Goal: Task Accomplishment & Management: Complete application form

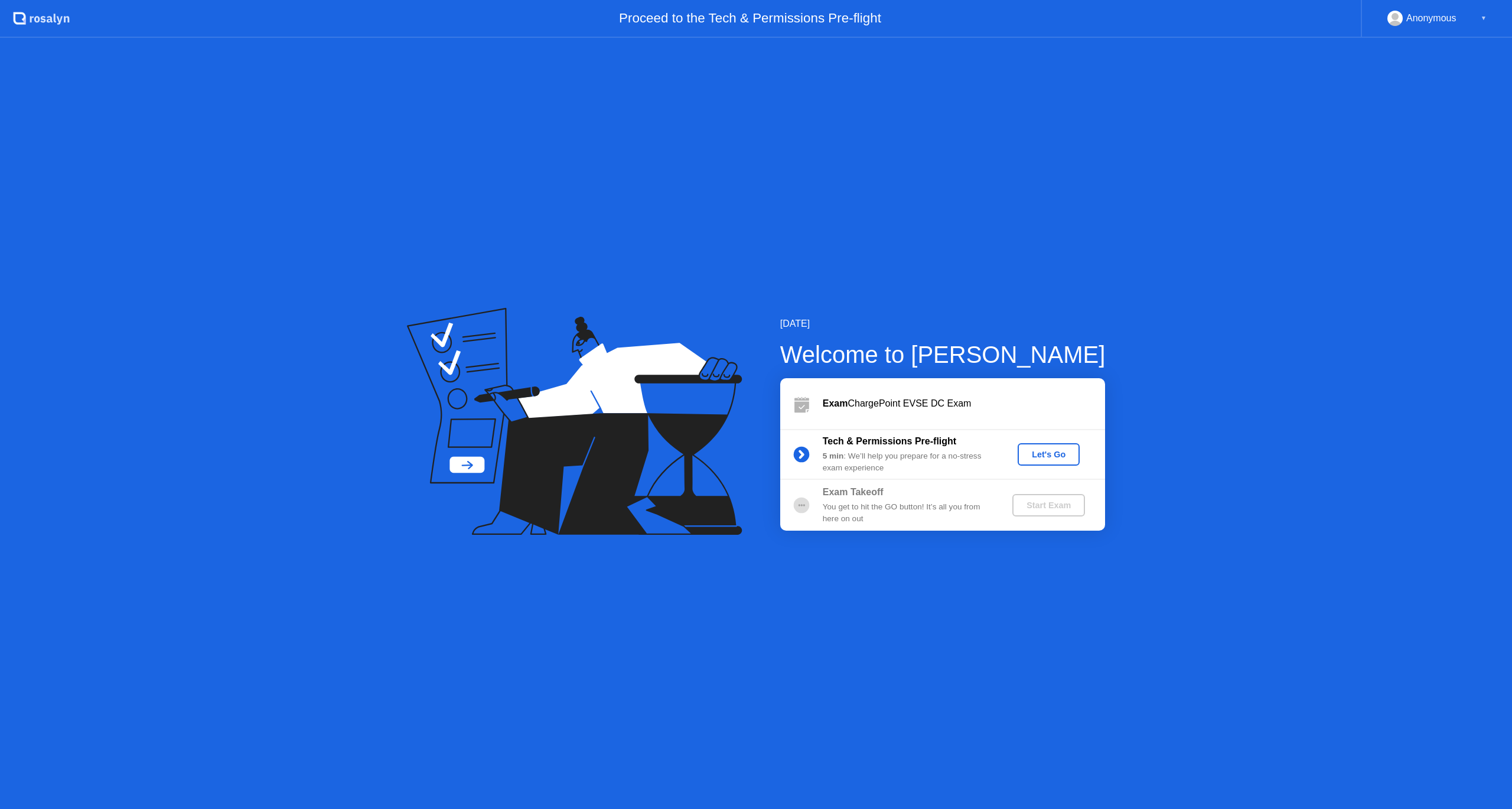
click at [1041, 459] on div "Let's Go" at bounding box center [1049, 454] width 53 height 10
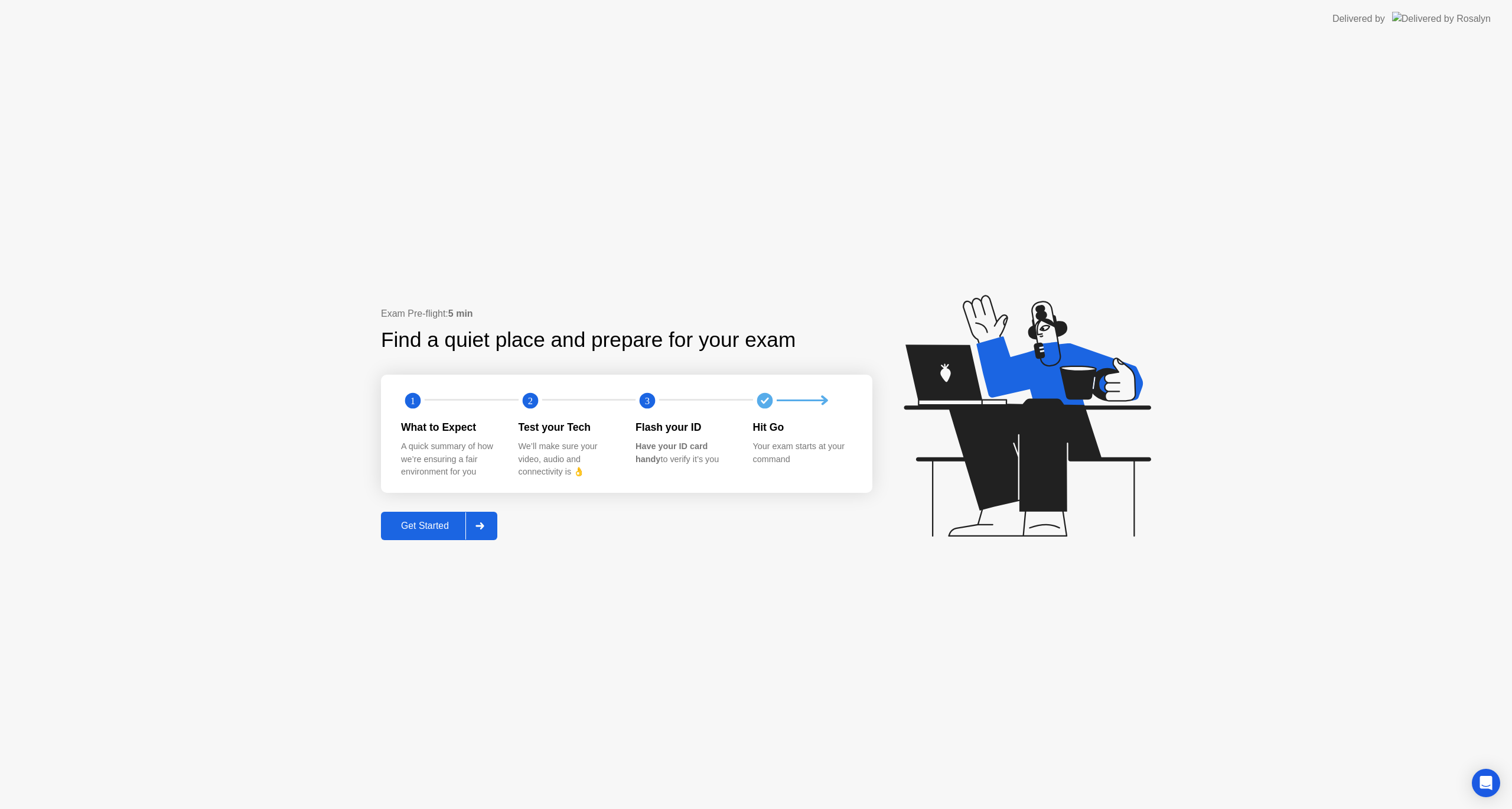
click at [402, 531] on div "Get Started" at bounding box center [425, 526] width 81 height 10
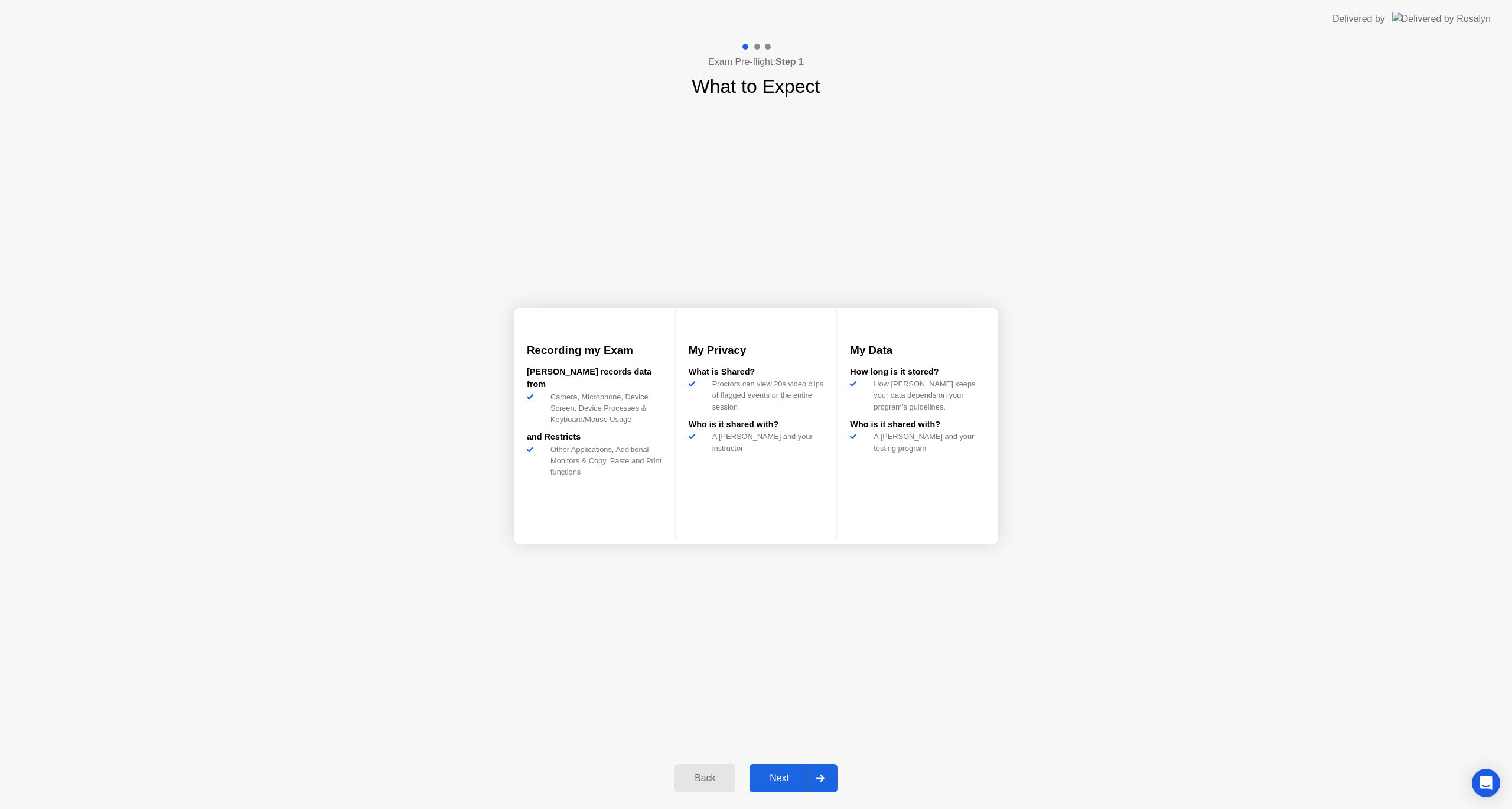
click at [781, 780] on div "Next" at bounding box center [780, 778] width 53 height 10
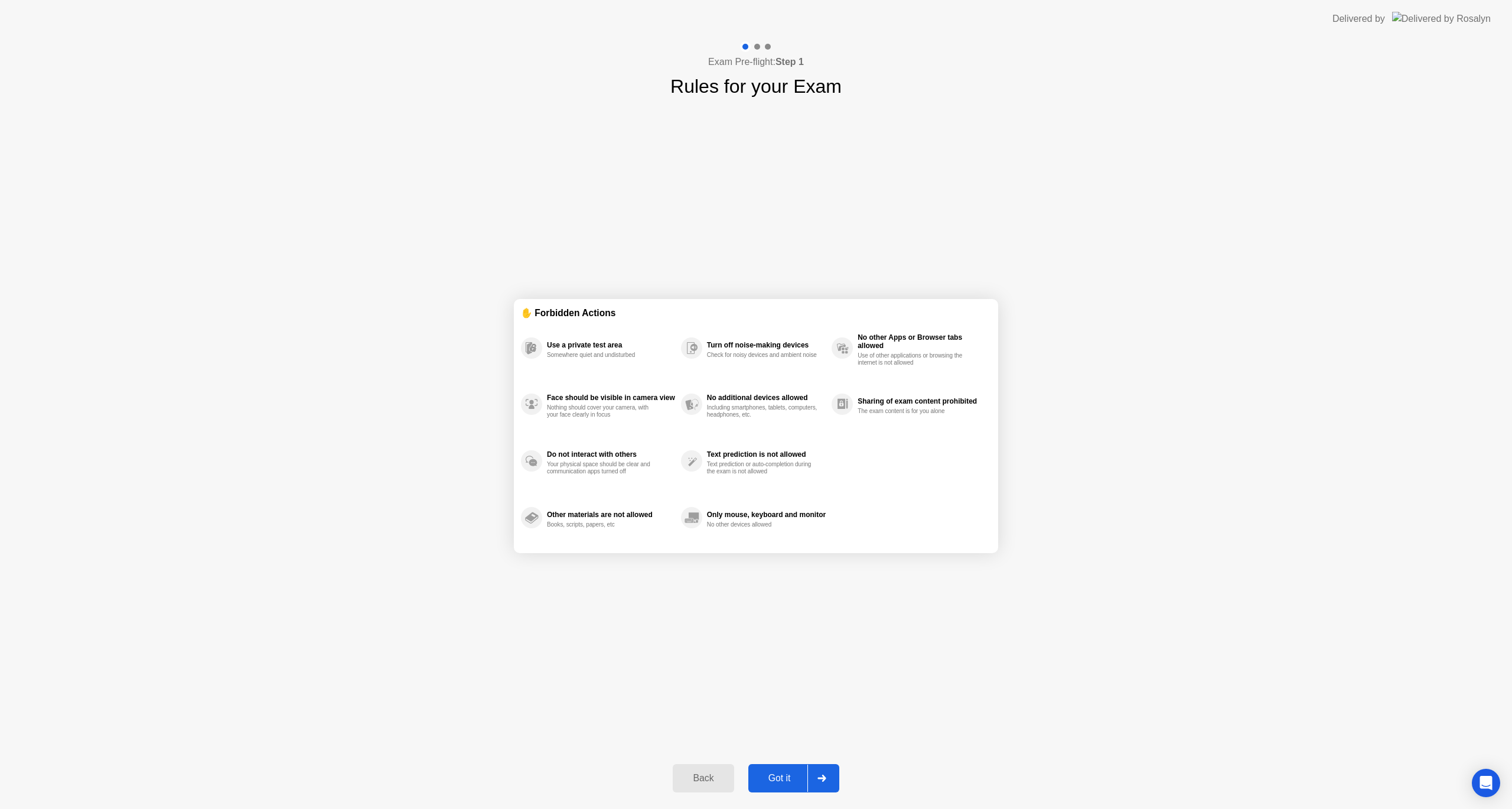
click at [786, 777] on div "Got it" at bounding box center [780, 778] width 56 height 10
select select "**********"
select select "*******"
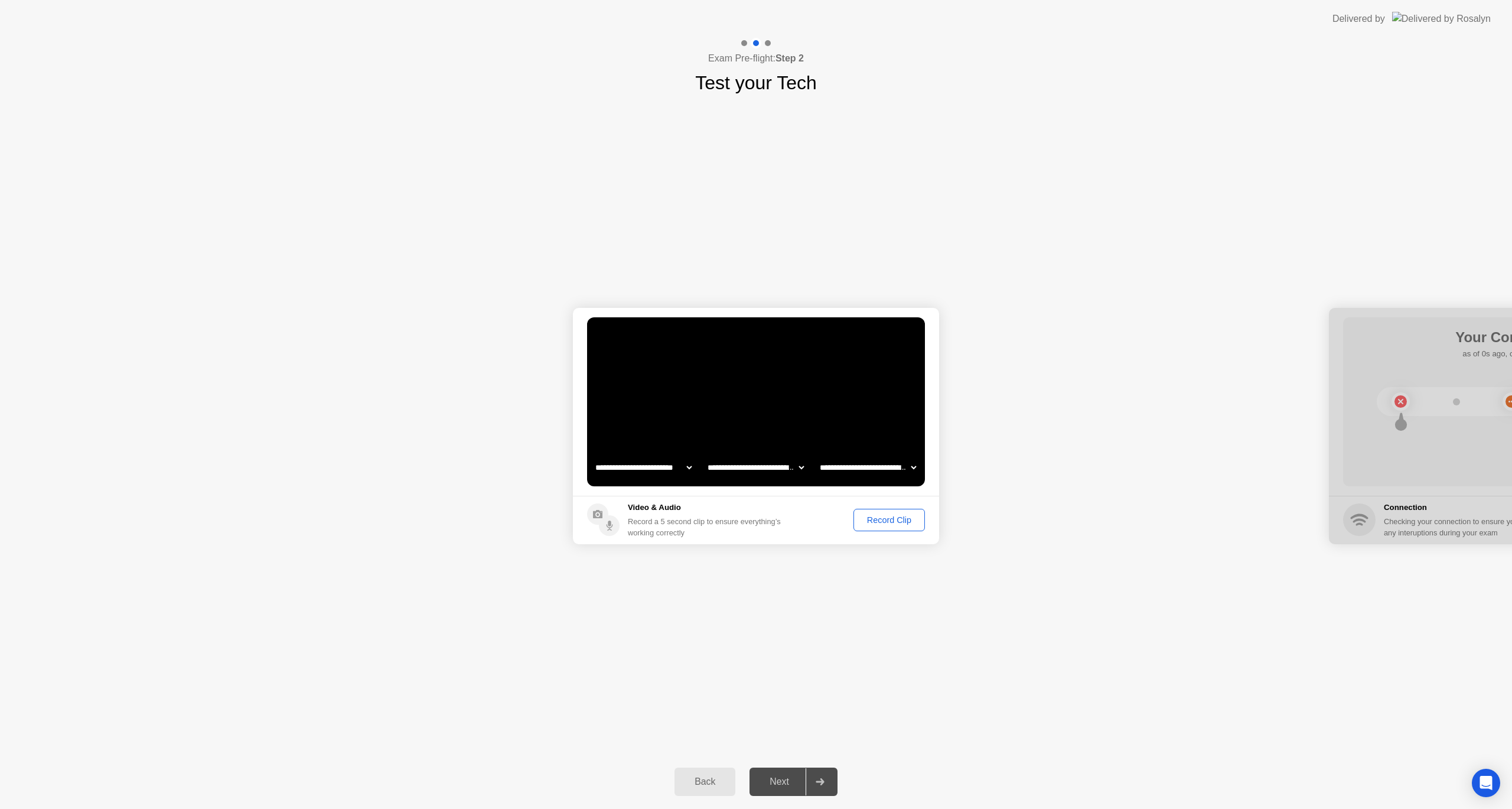
click at [869, 522] on div "Record Clip" at bounding box center [889, 519] width 63 height 10
click at [836, 522] on div "Replay Clip" at bounding box center [825, 519] width 77 height 10
click at [962, 581] on div "**********" at bounding box center [756, 425] width 1512 height 658
click at [821, 517] on div "Replay Clip" at bounding box center [825, 519] width 77 height 10
click at [783, 788] on div "Next" at bounding box center [780, 782] width 53 height 10
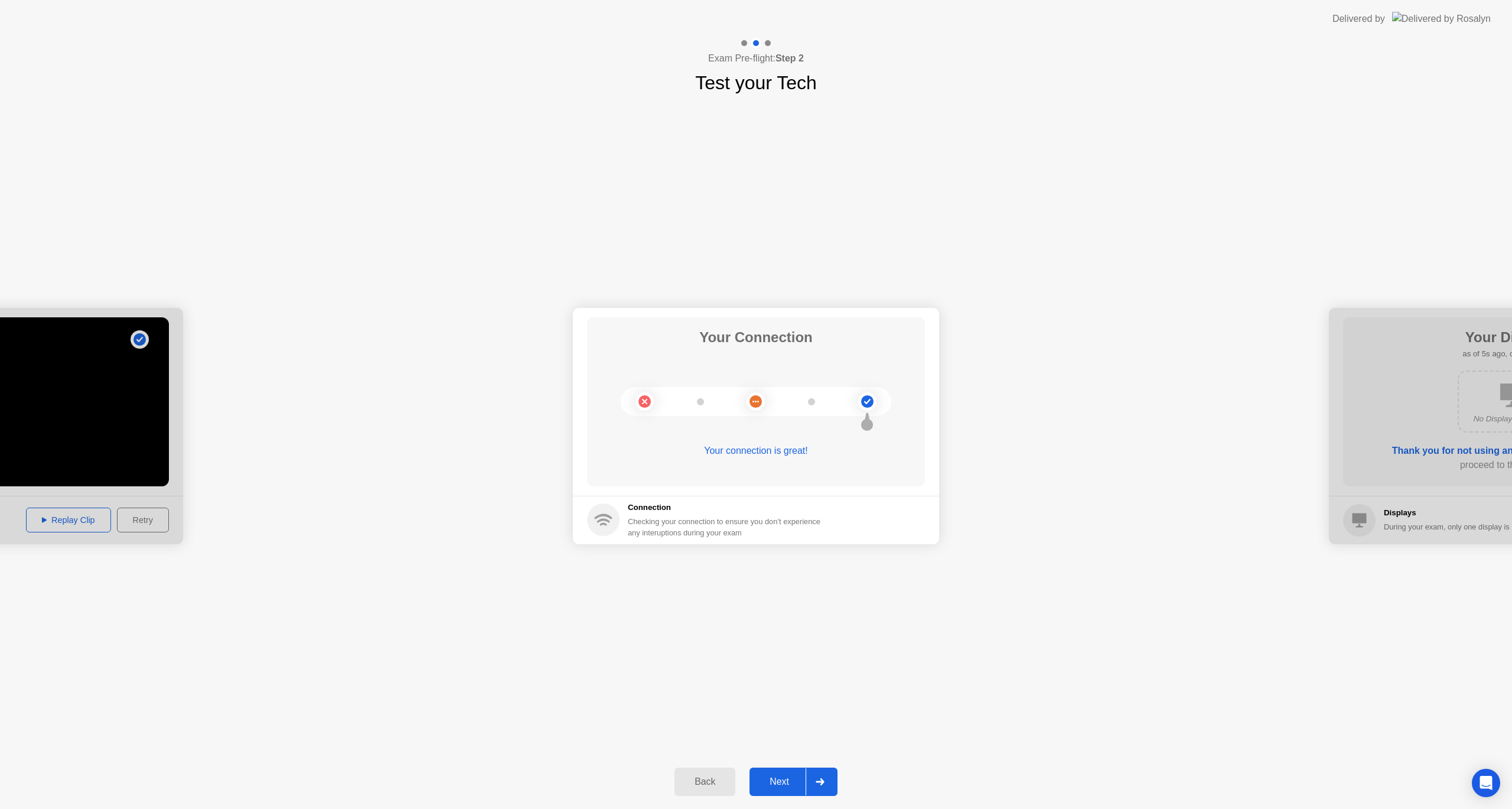
drag, startPoint x: 775, startPoint y: 795, endPoint x: 773, endPoint y: 783, distance: 12.2
click at [775, 793] on button "Next" at bounding box center [794, 782] width 88 height 29
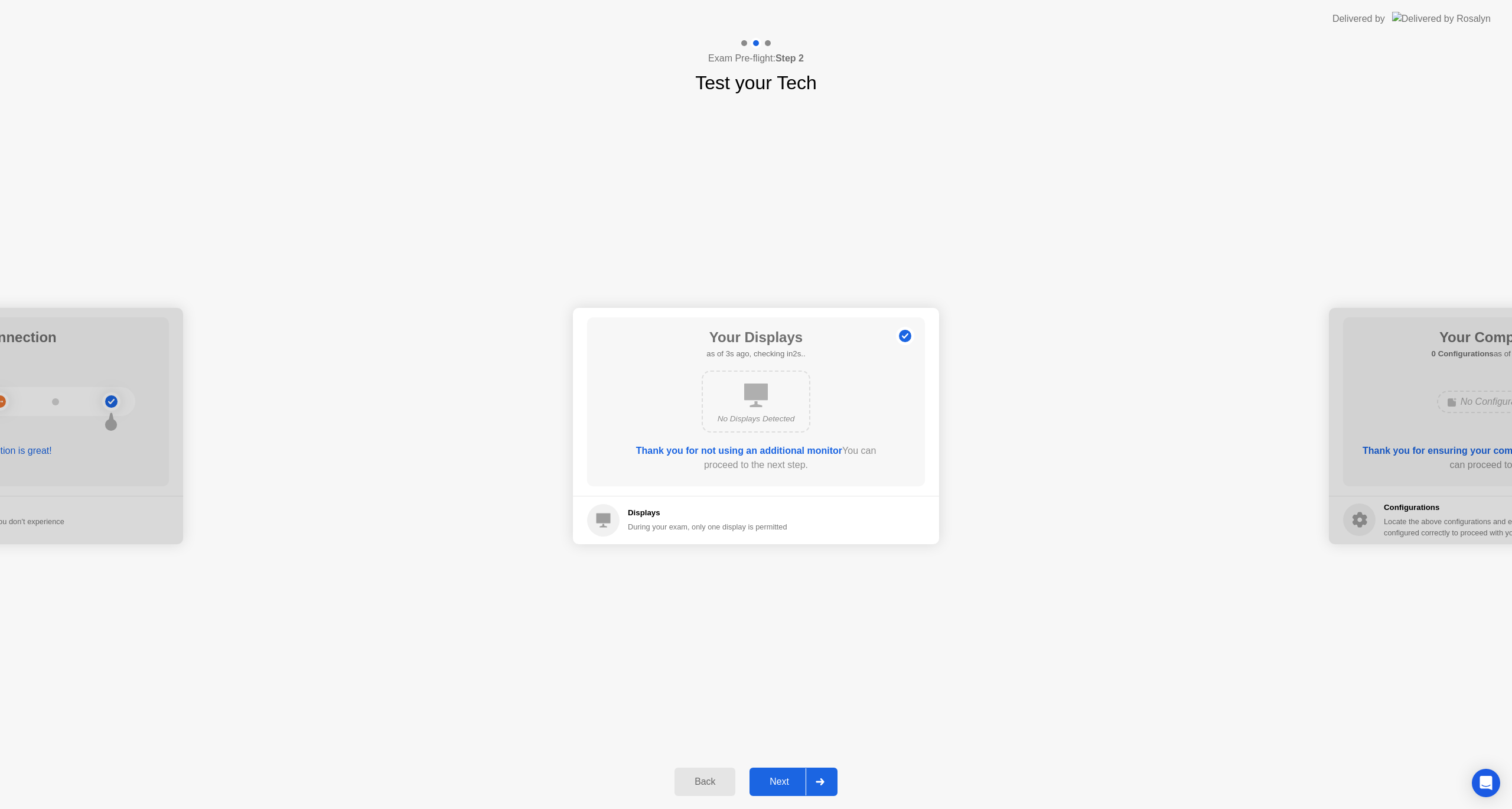
click at [773, 784] on div "Next" at bounding box center [780, 782] width 53 height 10
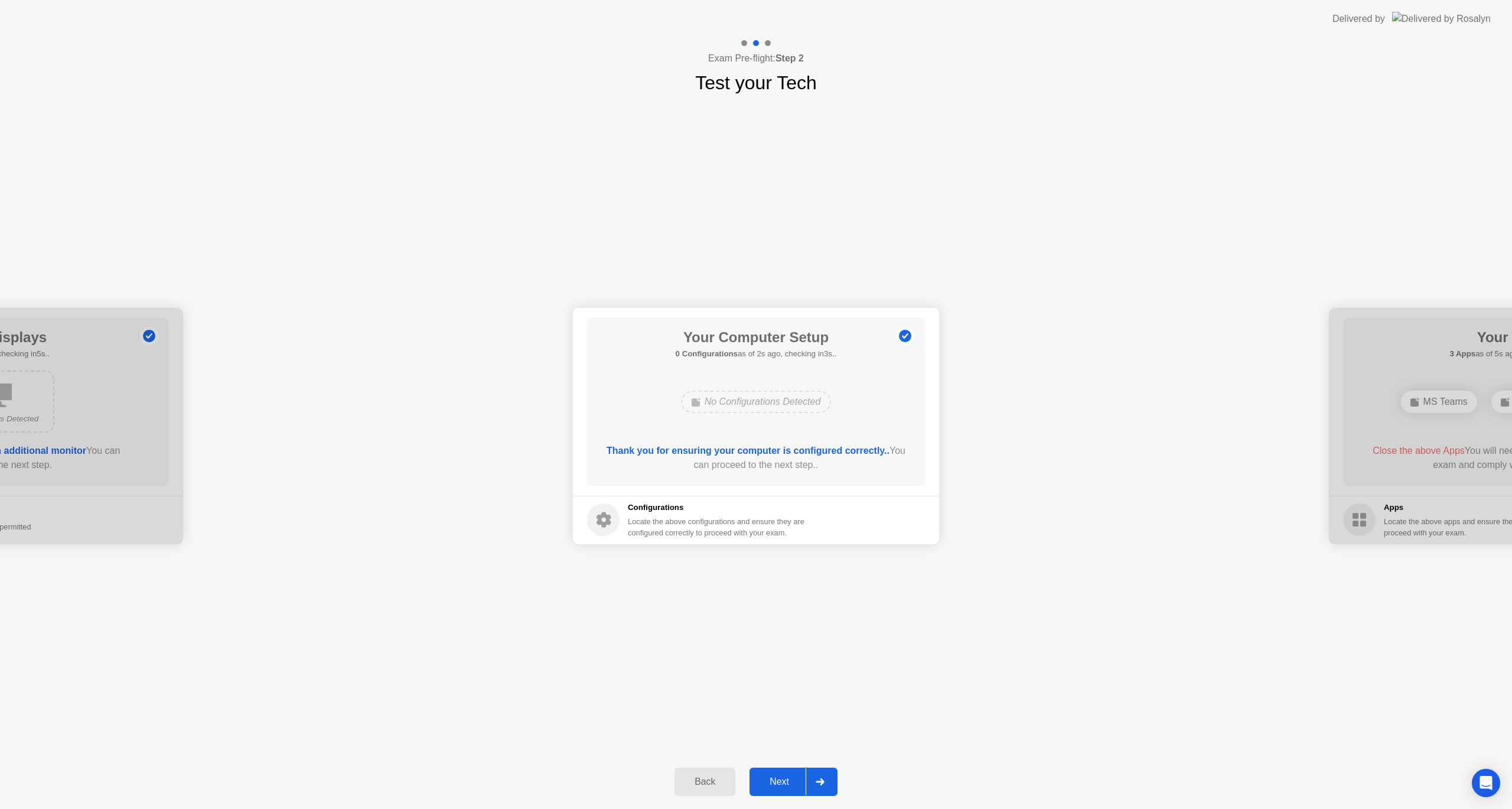
click at [772, 783] on div "Next" at bounding box center [780, 782] width 53 height 10
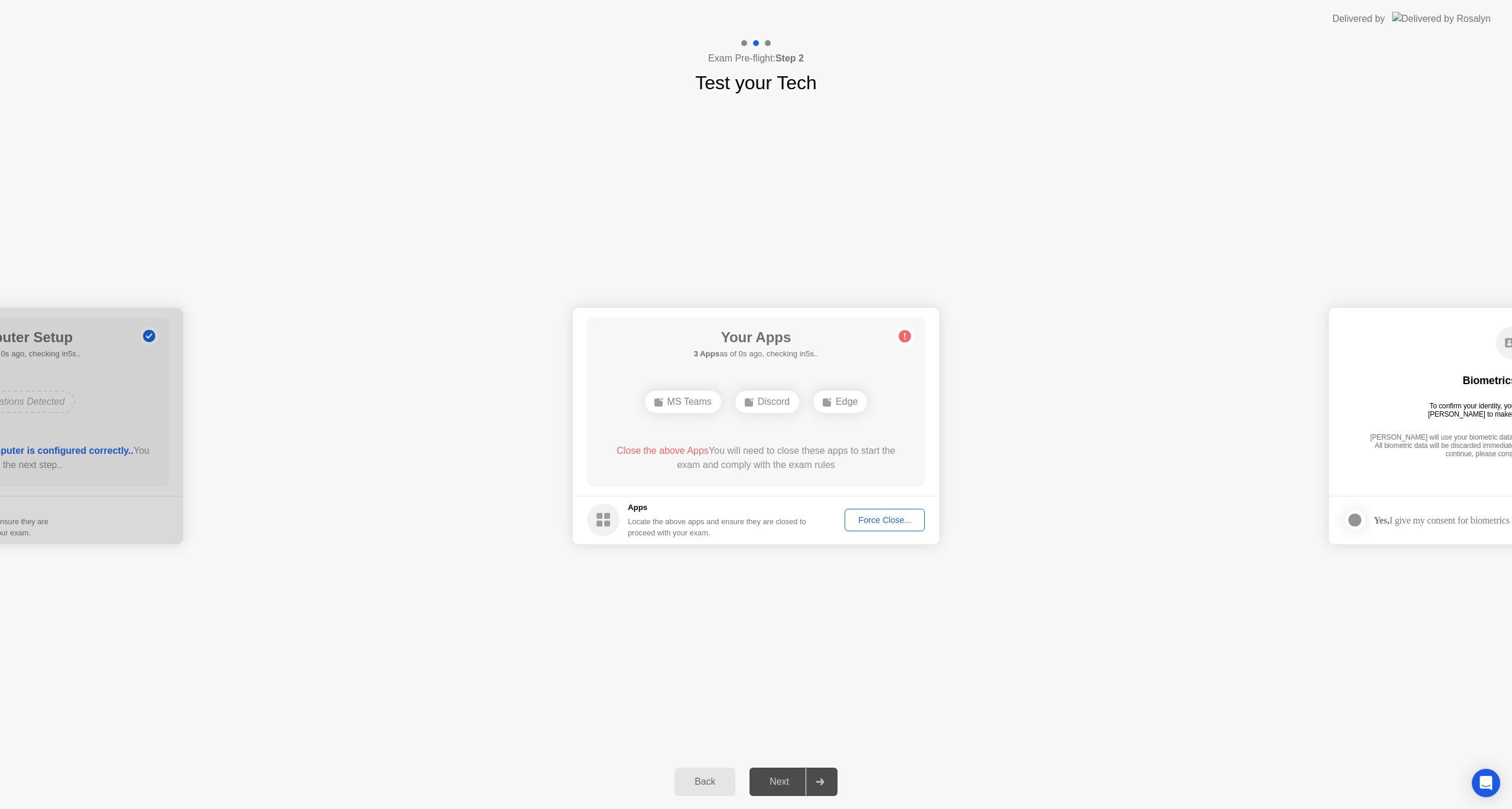
click at [894, 525] on div "Force Close..." at bounding box center [885, 519] width 72 height 10
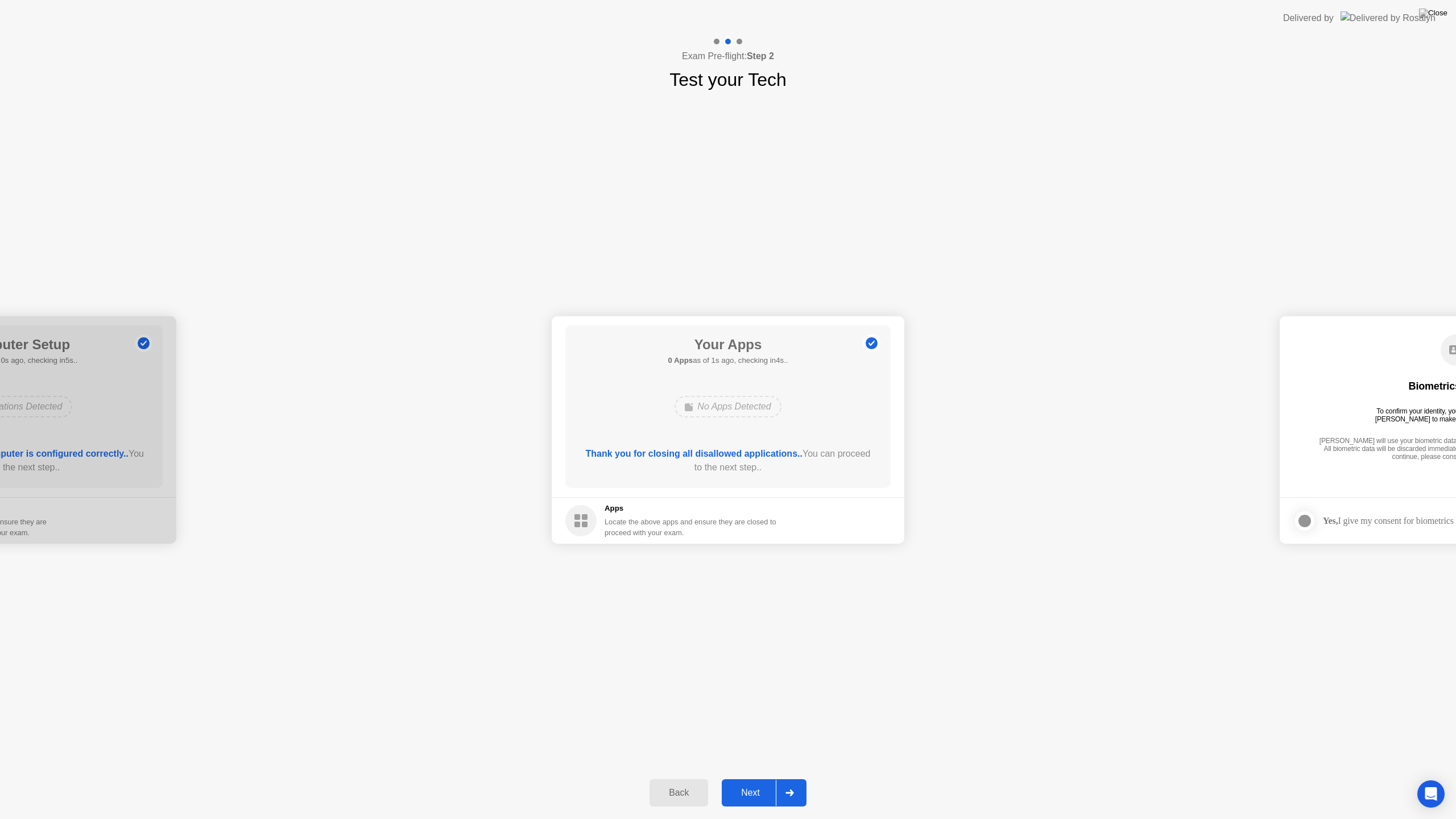
click at [752, 778] on button "Next" at bounding box center [764, 793] width 85 height 28
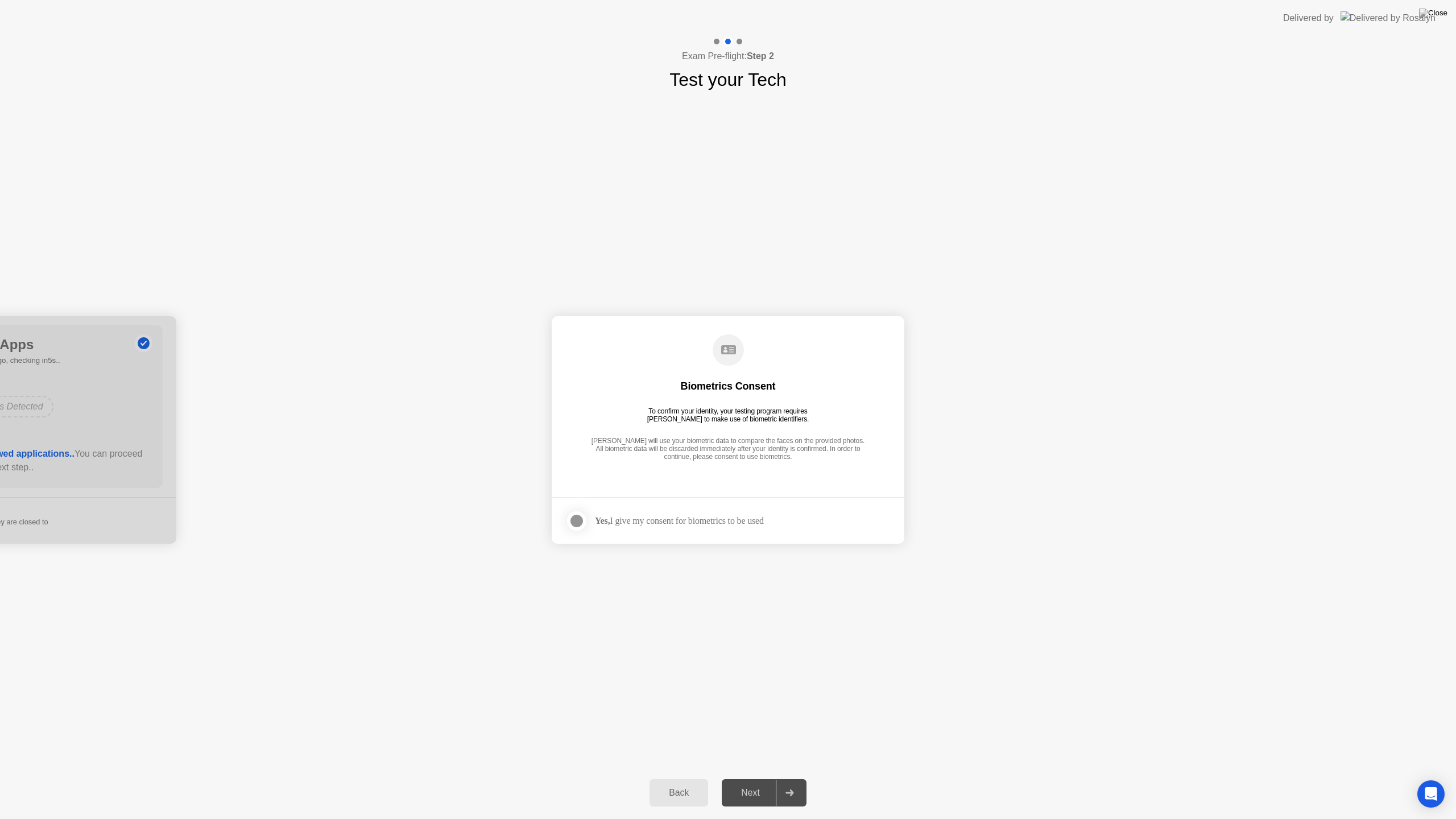
click at [755, 778] on div "Next" at bounding box center [751, 793] width 51 height 10
click at [576, 523] on div at bounding box center [576, 521] width 13 height 13
click at [743, 778] on button "Next" at bounding box center [764, 793] width 85 height 28
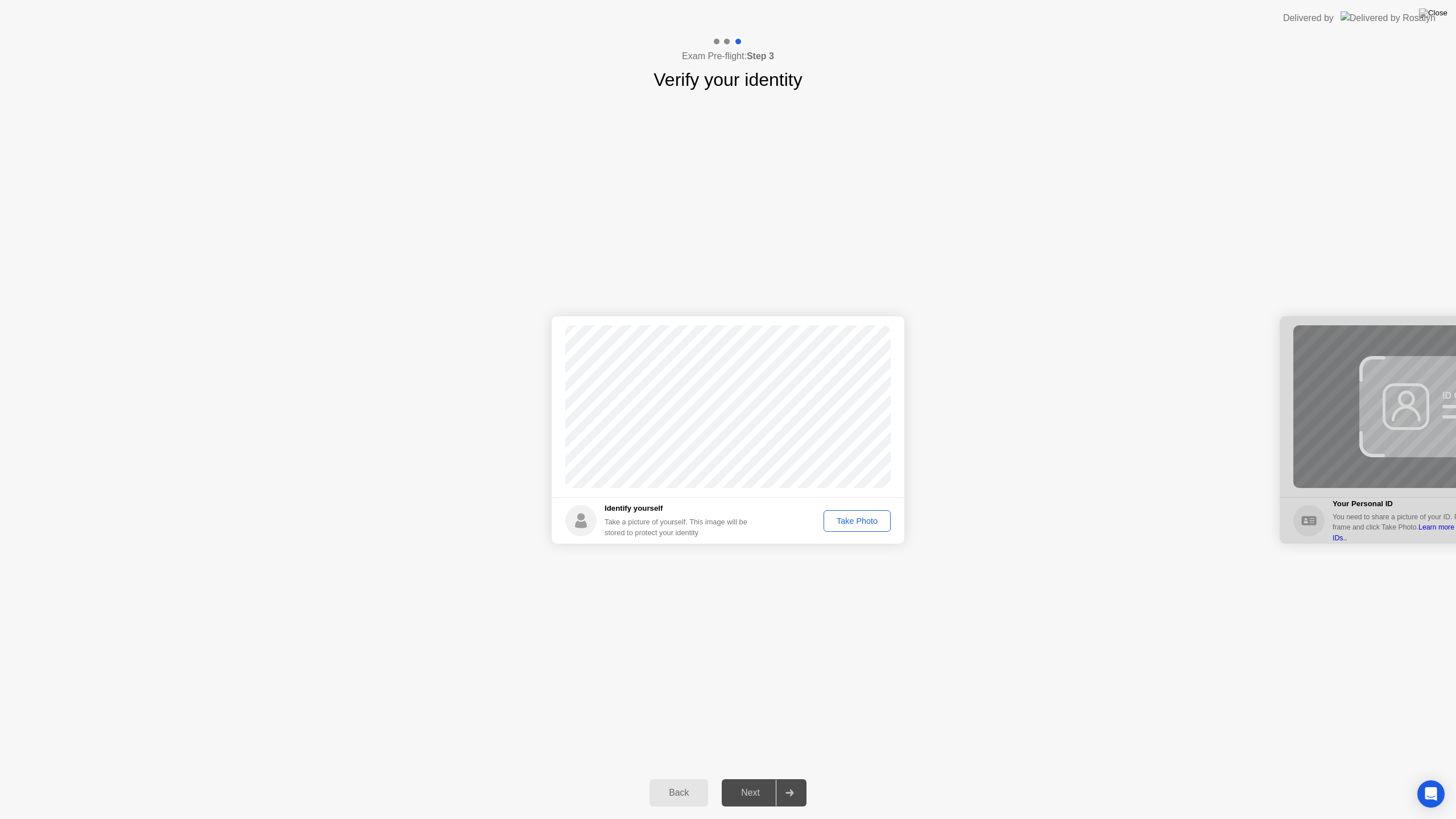
click at [844, 513] on button "Take Photo" at bounding box center [857, 521] width 67 height 22
click at [864, 516] on div "Retake" at bounding box center [864, 521] width 45 height 9
click at [852, 521] on div "Take Photo" at bounding box center [857, 521] width 59 height 9
click at [749, 778] on div "Next" at bounding box center [751, 793] width 51 height 10
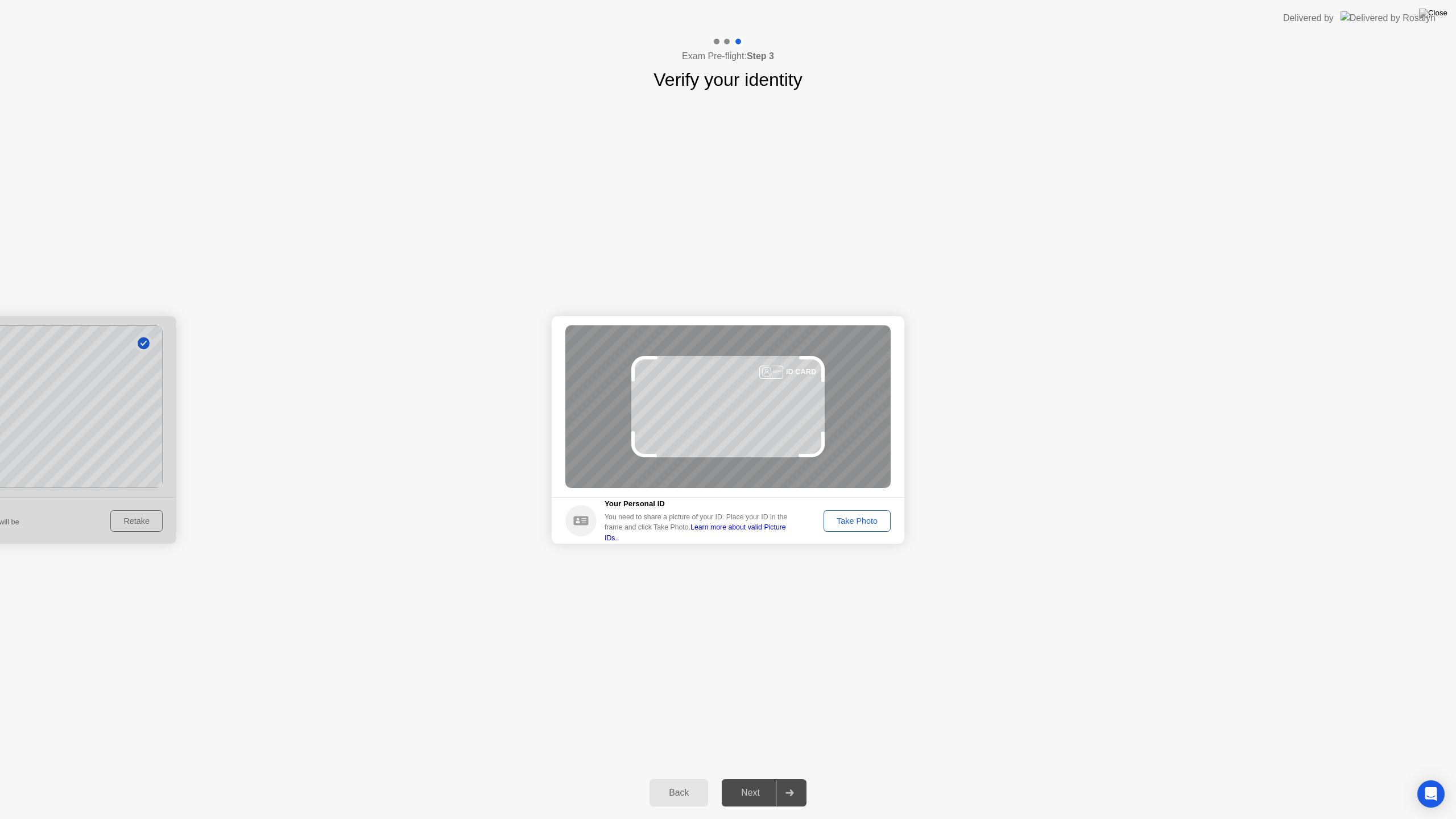
click at [864, 504] on footer "Your Personal ID You need to share a picture of your ID. Place your ID in the f…" at bounding box center [728, 521] width 353 height 47
click at [855, 521] on div "Take Photo" at bounding box center [857, 521] width 59 height 9
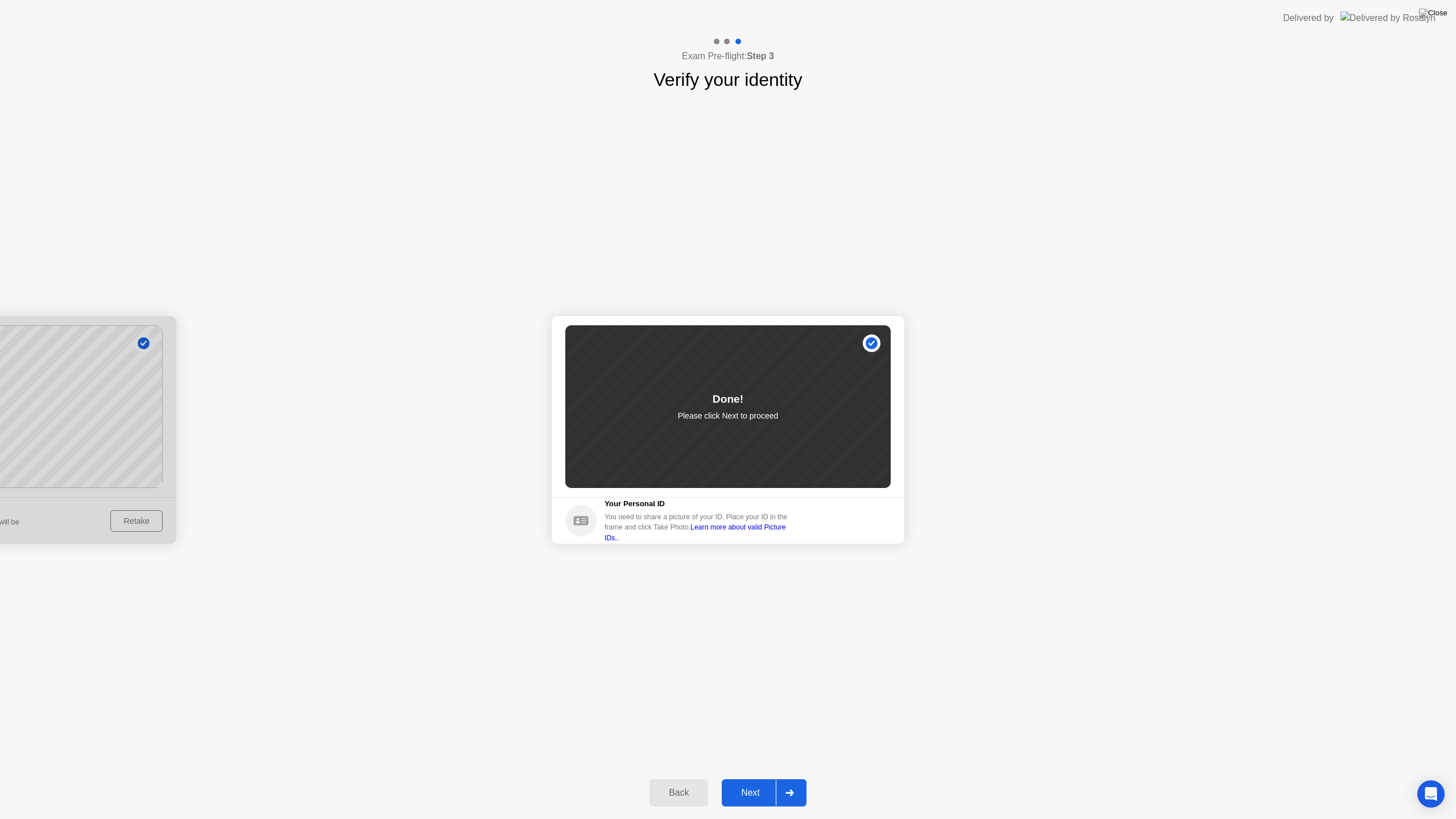
click at [761, 778] on div "Next" at bounding box center [751, 793] width 51 height 10
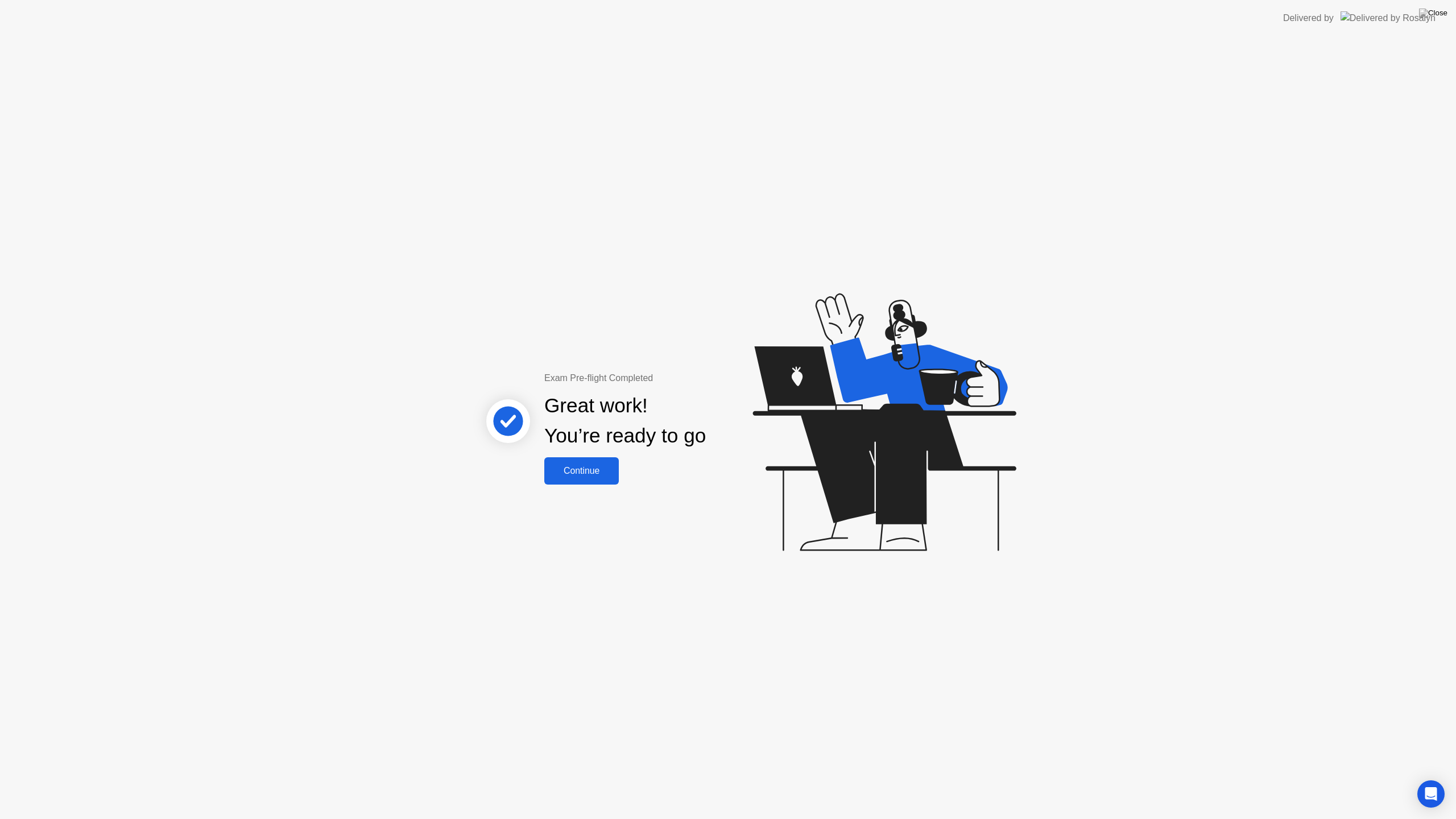
click at [563, 470] on div "Continue" at bounding box center [582, 471] width 68 height 10
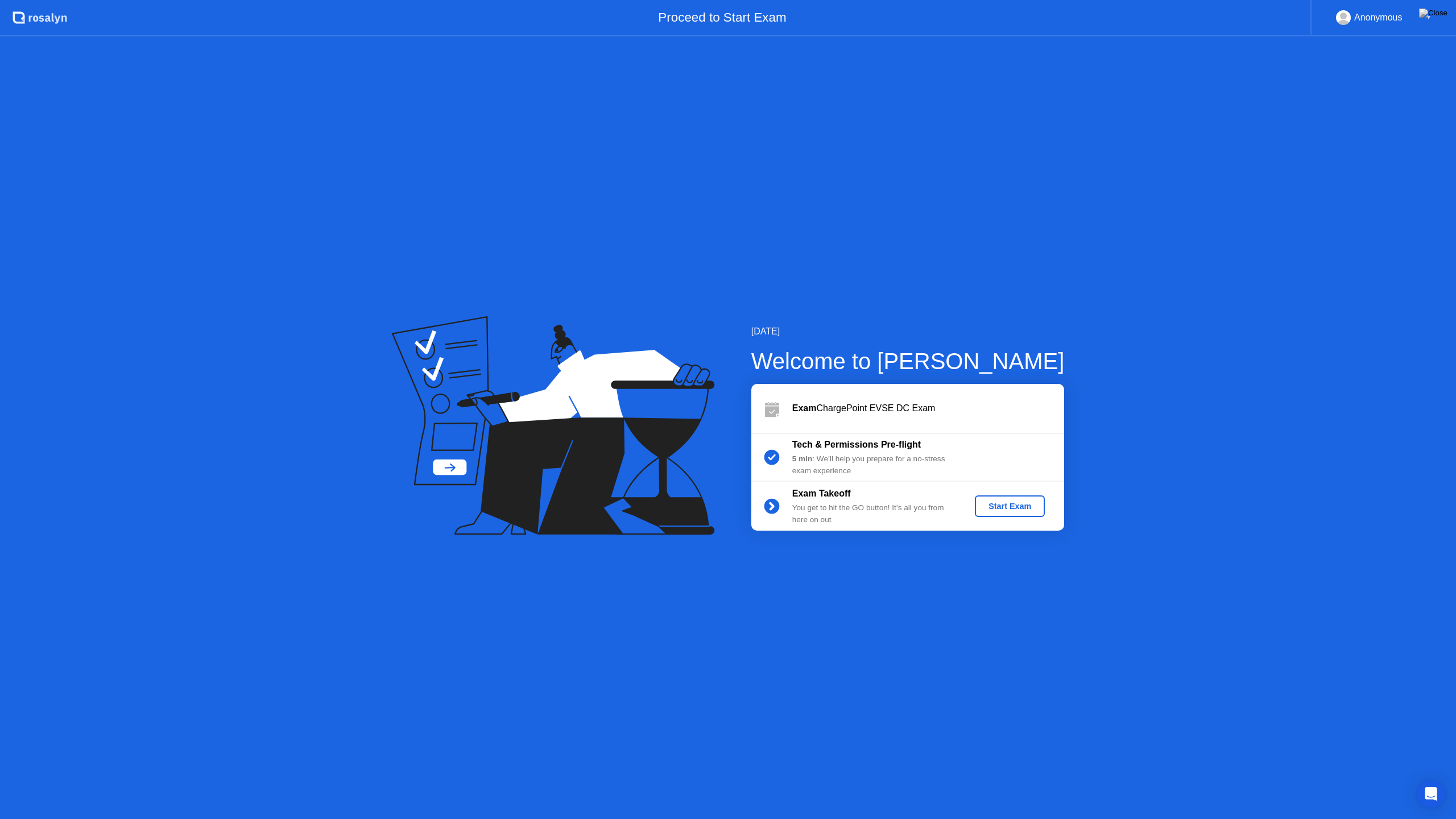
click at [1013, 511] on div "Start Exam" at bounding box center [1010, 506] width 61 height 9
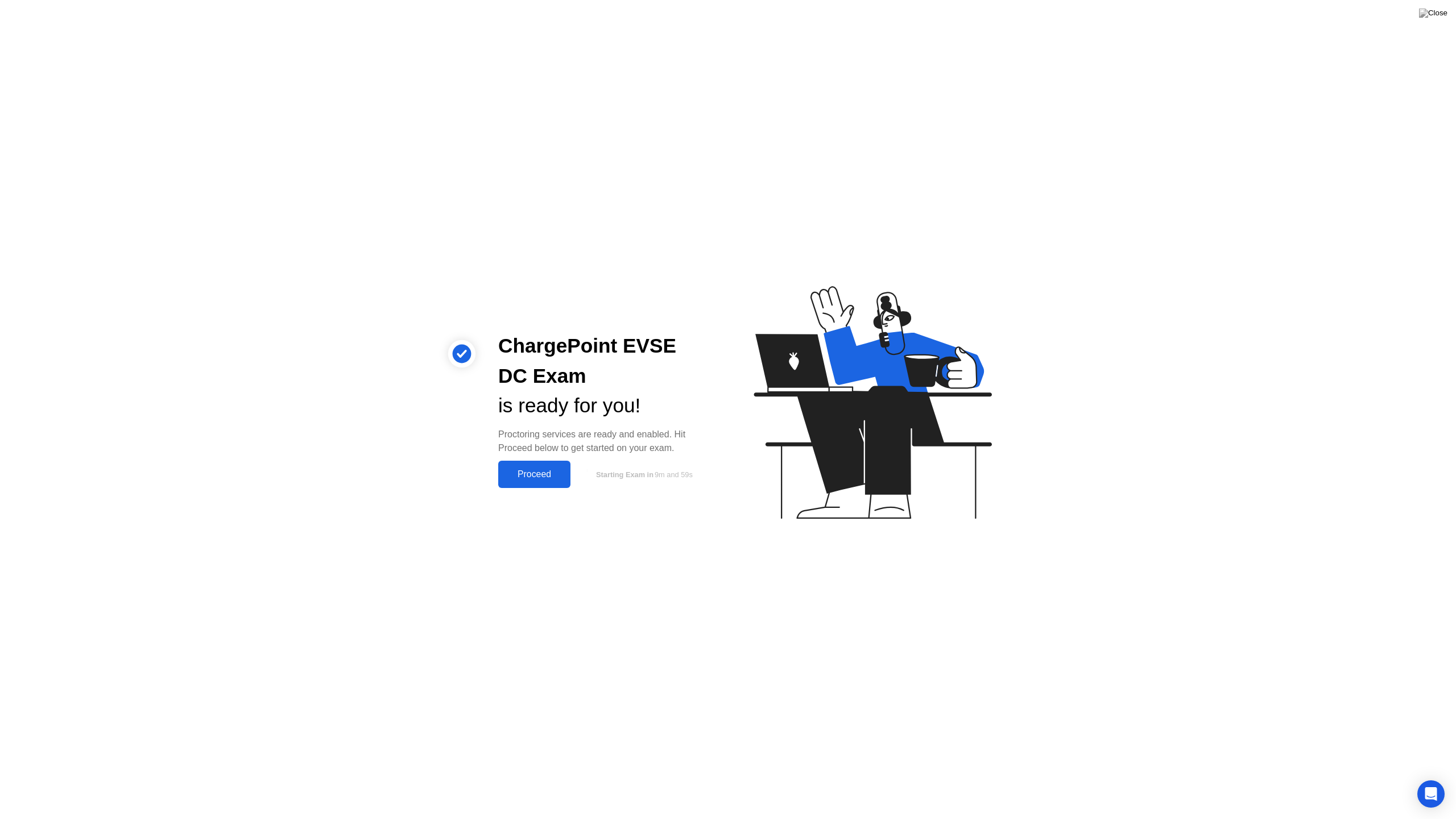
click at [547, 488] on button "Proceed" at bounding box center [535, 475] width 72 height 28
